Goal: Communication & Community: Answer question/provide support

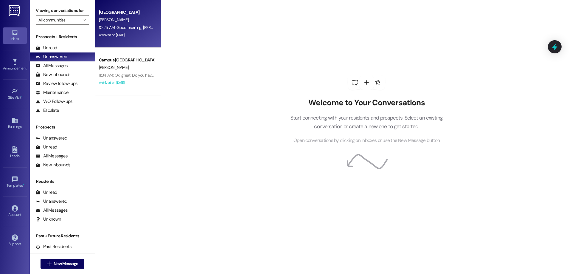
click at [122, 37] on div "Archived on [DATE]" at bounding box center [126, 34] width 56 height 7
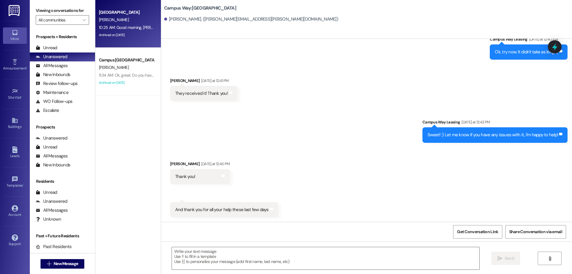
scroll to position [619, 0]
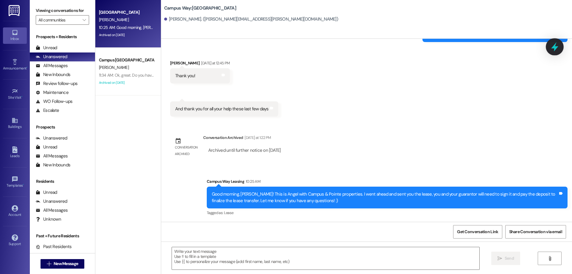
click at [552, 49] on icon at bounding box center [555, 47] width 10 height 10
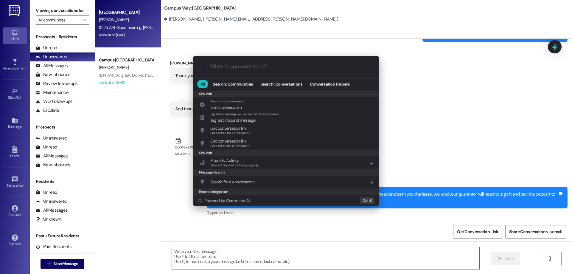
scroll to position [279, 0]
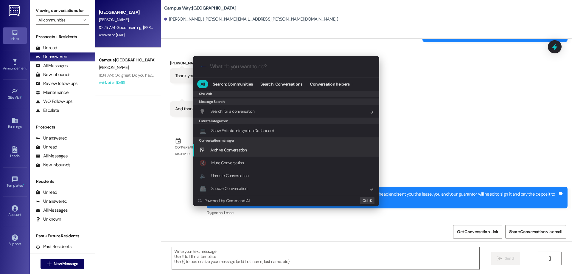
click at [226, 149] on span "Archive Conversation" at bounding box center [228, 149] width 37 height 5
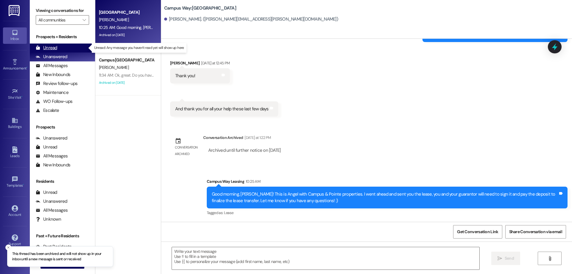
click at [75, 44] on div "Unread (0)" at bounding box center [62, 48] width 65 height 9
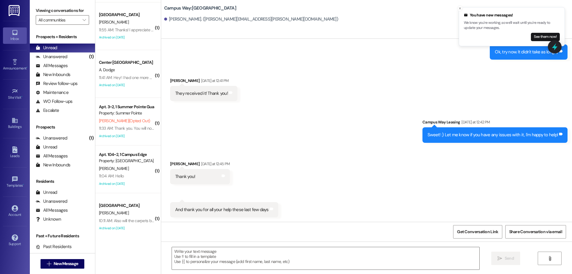
scroll to position [55, 0]
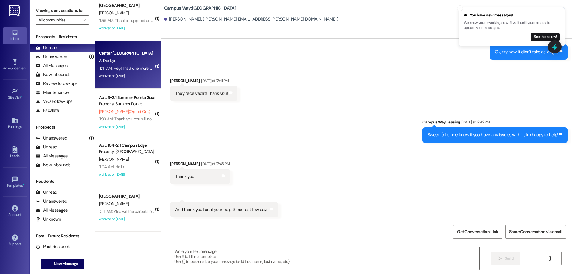
click at [131, 57] on div "A. Dodge" at bounding box center [126, 60] width 56 height 7
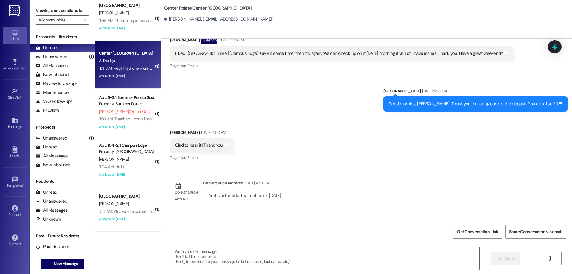
scroll to position [942, 0]
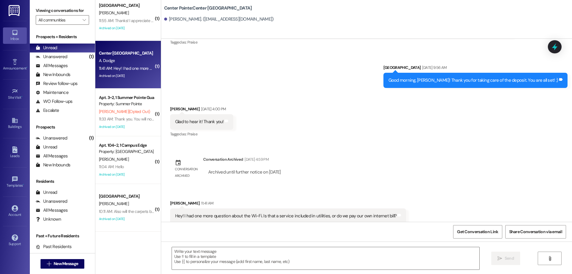
drag, startPoint x: 554, startPoint y: 46, endPoint x: 554, endPoint y: 50, distance: 4.5
click at [554, 46] on icon at bounding box center [555, 47] width 8 height 8
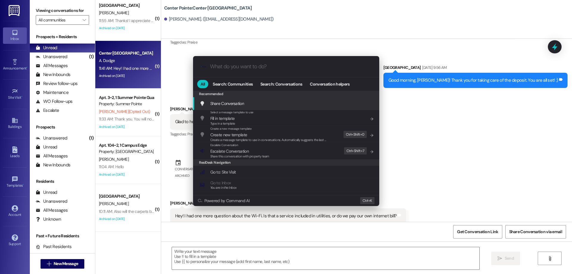
scroll to position [260, 0]
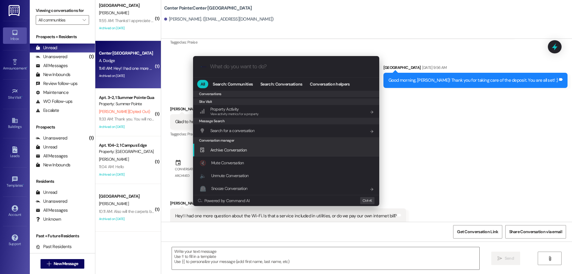
click at [224, 149] on span "Archive Conversation" at bounding box center [228, 149] width 37 height 5
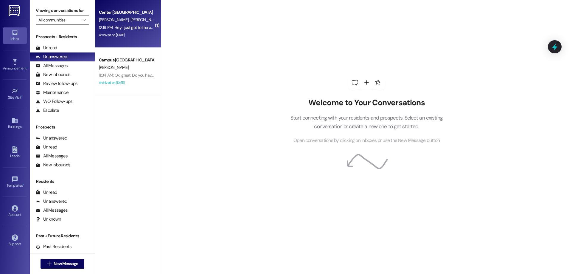
click at [114, 10] on div "Center Pointe Prospect" at bounding box center [126, 12] width 55 height 6
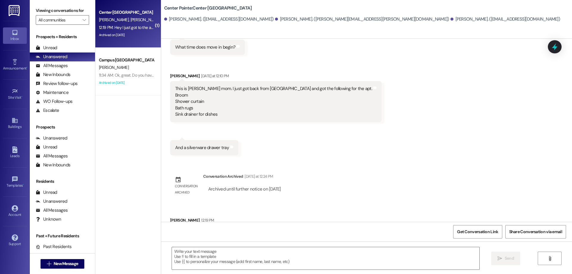
scroll to position [157, 0]
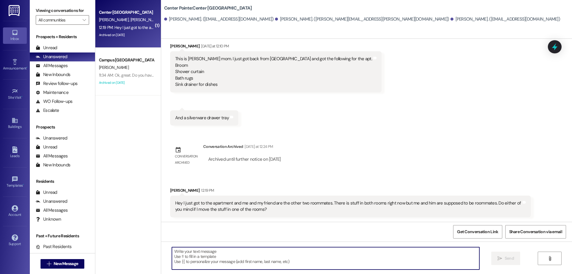
click at [334, 256] on textarea at bounding box center [326, 258] width 308 height 22
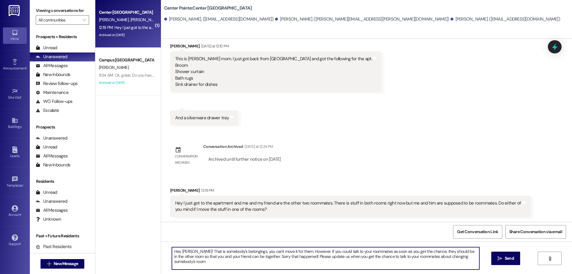
type textarea "Hey Quade! That is somebody's belongings, you can't move it for them. However, …"
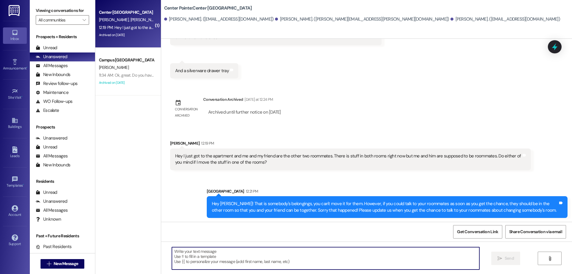
scroll to position [205, 0]
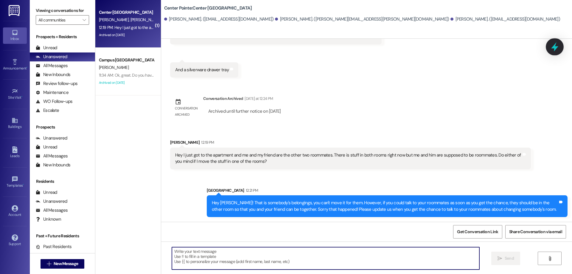
click at [552, 44] on icon at bounding box center [555, 47] width 10 height 10
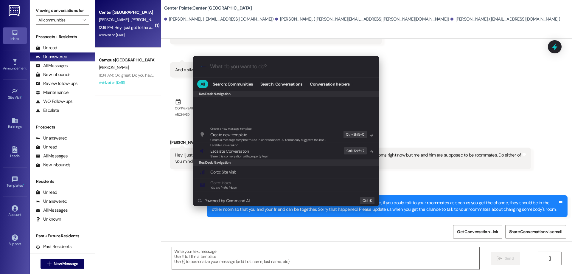
scroll to position [260, 0]
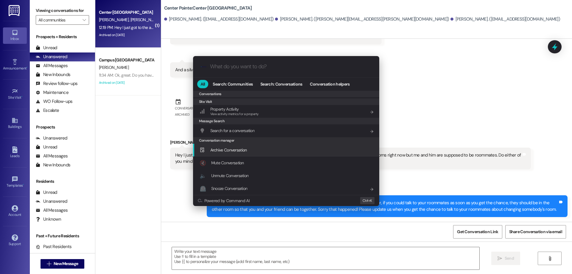
click at [252, 150] on div "Archive Conversation Add shortcut" at bounding box center [287, 150] width 174 height 7
